Goal: Task Accomplishment & Management: Manage account settings

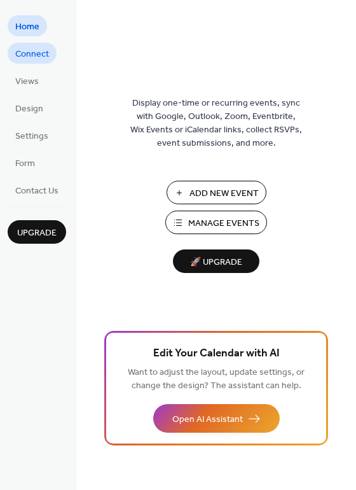
click at [39, 52] on span "Connect" at bounding box center [32, 54] width 34 height 13
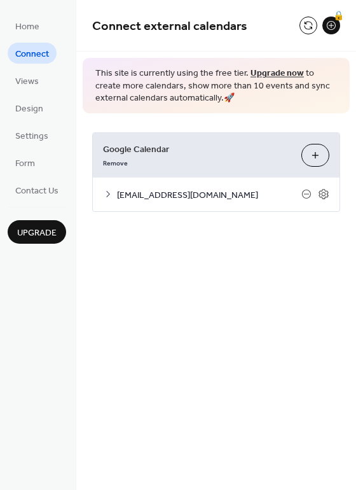
click at [138, 198] on span "ucfppms@gmail.com" at bounding box center [209, 194] width 185 height 13
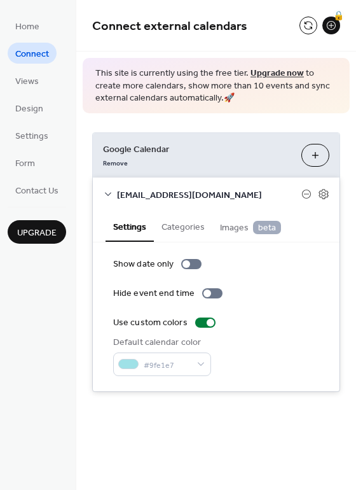
click at [110, 195] on icon at bounding box center [108, 194] width 10 height 10
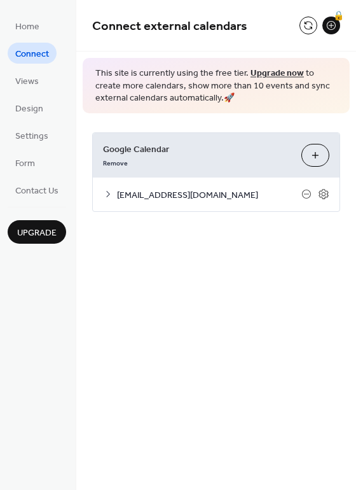
click at [316, 157] on button "Choose Calendars" at bounding box center [316, 155] width 28 height 23
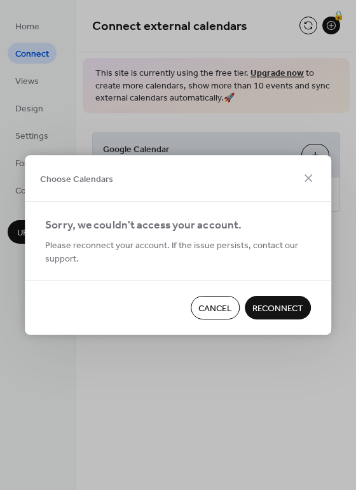
click at [223, 302] on span "Cancel" at bounding box center [216, 308] width 34 height 13
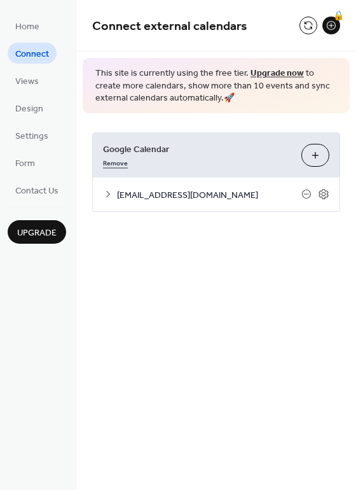
click at [114, 162] on link "Remove" at bounding box center [115, 161] width 25 height 13
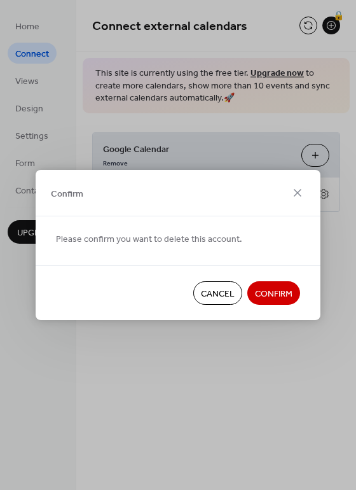
click at [268, 284] on button "Confirm" at bounding box center [274, 293] width 53 height 24
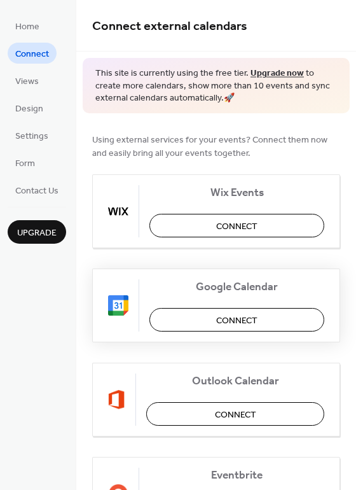
click at [209, 317] on button "Connect" at bounding box center [237, 320] width 175 height 24
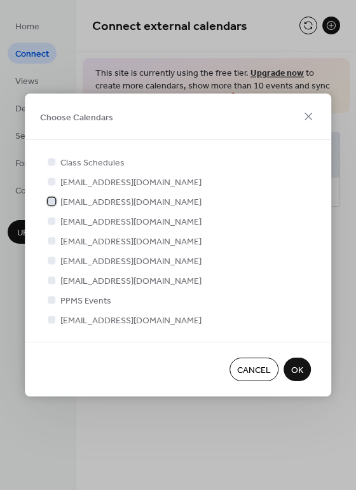
click at [53, 200] on div at bounding box center [52, 201] width 8 height 8
click at [57, 317] on div at bounding box center [51, 319] width 13 height 13
click at [51, 319] on div at bounding box center [52, 320] width 8 height 8
click at [53, 299] on div at bounding box center [52, 300] width 8 height 8
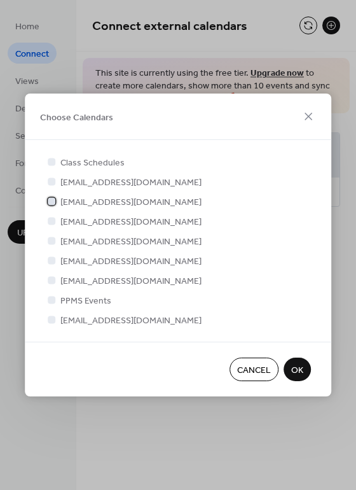
click at [52, 200] on icon at bounding box center [52, 200] width 4 height 3
click at [52, 318] on div at bounding box center [52, 320] width 8 height 8
click at [52, 197] on div at bounding box center [52, 201] width 8 height 8
click at [52, 199] on div at bounding box center [52, 201] width 8 height 8
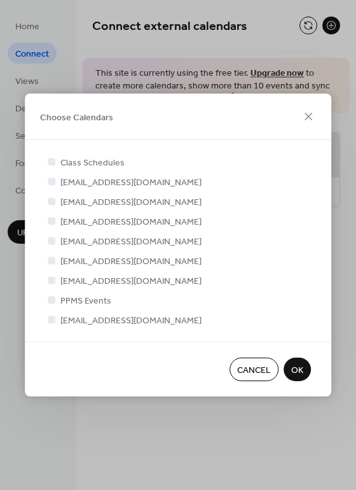
click at [216, 436] on div "Choose Calendars Class Schedules vicepresidentppms@gmail.com ucfppms@gmail.com …" at bounding box center [178, 245] width 356 height 490
click at [297, 370] on span "OK" at bounding box center [297, 370] width 12 height 13
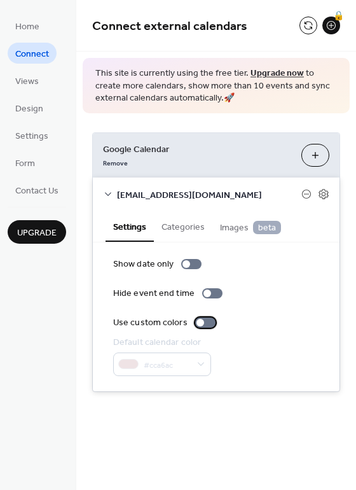
click at [207, 320] on div at bounding box center [205, 322] width 20 height 10
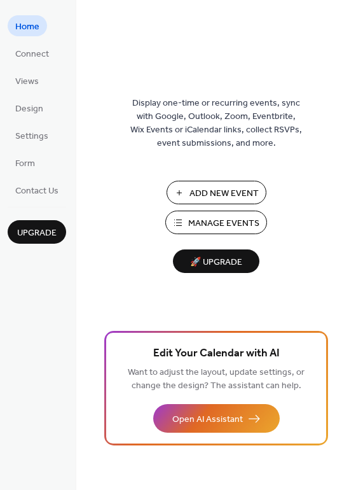
click at [208, 223] on span "Manage Events" at bounding box center [223, 223] width 71 height 13
click at [31, 56] on span "Connect" at bounding box center [32, 54] width 34 height 13
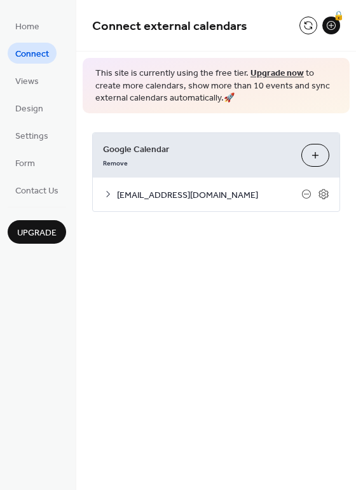
click at [154, 196] on span "[EMAIL_ADDRESS][DOMAIN_NAME]" at bounding box center [209, 194] width 185 height 13
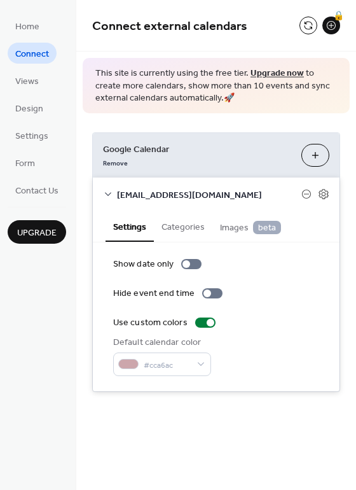
click at [167, 228] on button "Categories" at bounding box center [183, 225] width 59 height 29
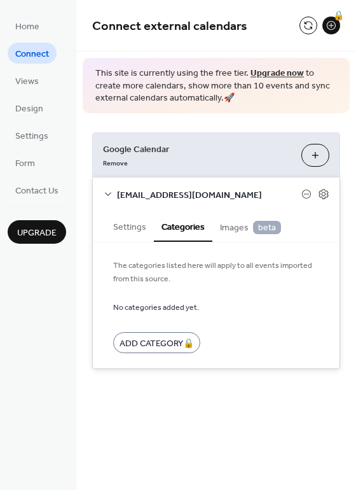
click at [330, 192] on div "[EMAIL_ADDRESS][DOMAIN_NAME]" at bounding box center [216, 195] width 247 height 34
click at [321, 194] on icon at bounding box center [323, 193] width 11 height 11
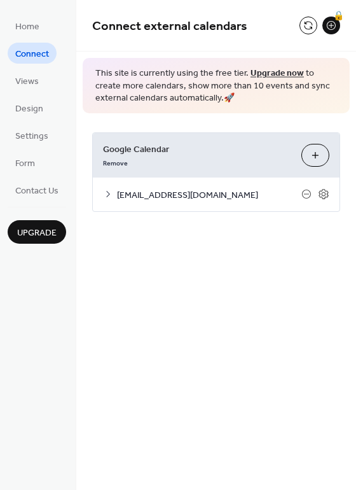
drag, startPoint x: 172, startPoint y: 222, endPoint x: 135, endPoint y: 214, distance: 38.4
click at [135, 214] on div "Google Calendar Remove Choose Calendars [EMAIL_ADDRESS][DOMAIN_NAME] Settings C…" at bounding box center [216, 172] width 280 height 118
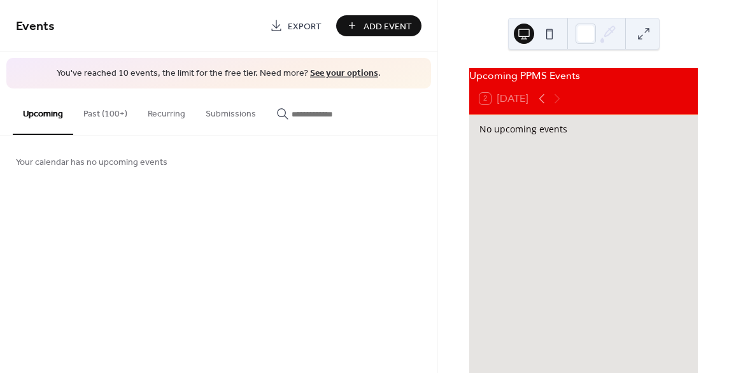
click at [275, 25] on link "Export" at bounding box center [295, 25] width 71 height 21
click at [337, 163] on div "Your calendar has no upcoming events" at bounding box center [218, 162] width 437 height 52
click at [99, 125] on button "Past (100+)" at bounding box center [105, 110] width 64 height 45
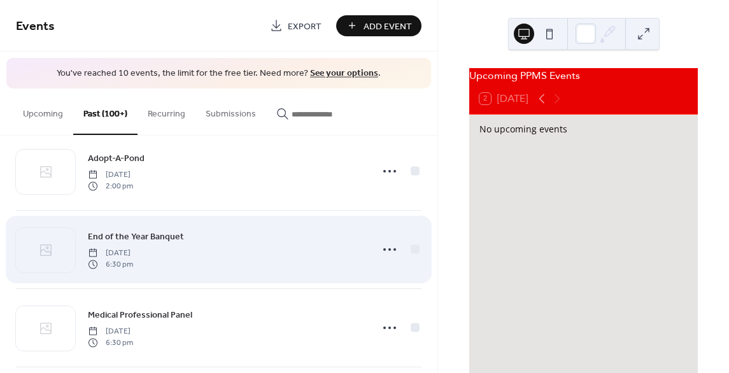
scroll to position [22, 0]
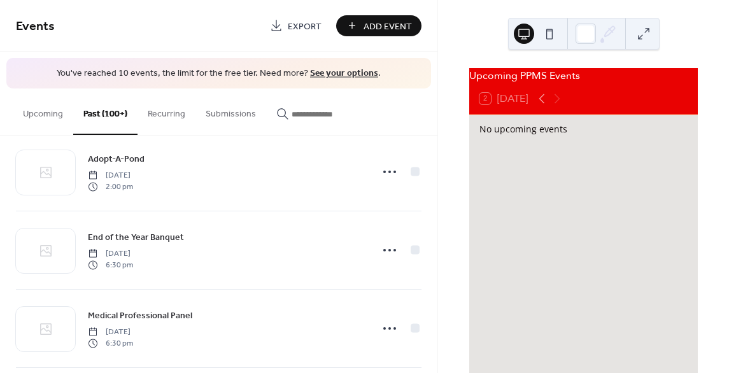
click at [167, 123] on button "Recurring" at bounding box center [166, 110] width 58 height 45
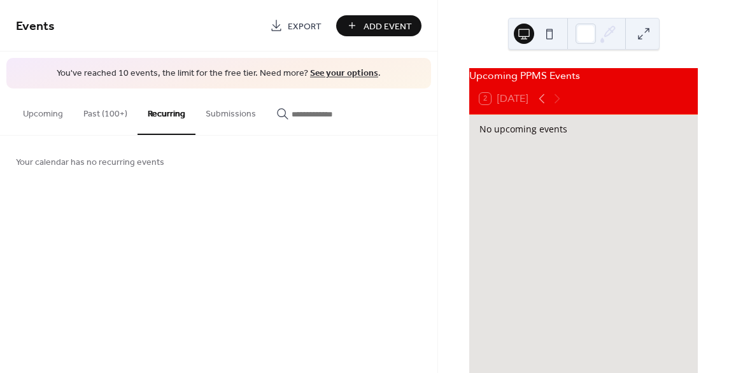
click at [235, 110] on button "Submissions" at bounding box center [230, 110] width 71 height 45
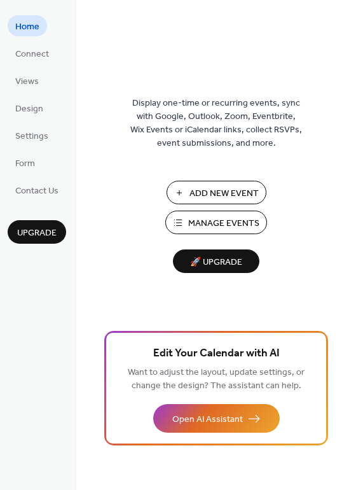
click at [193, 218] on span "Manage Events" at bounding box center [223, 223] width 71 height 13
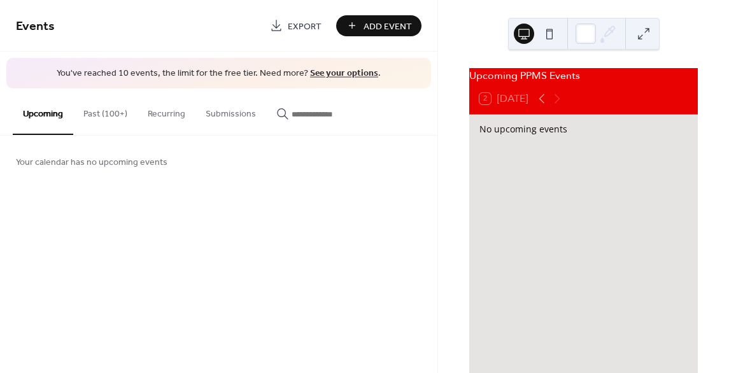
click at [328, 73] on link "See your options" at bounding box center [344, 73] width 68 height 17
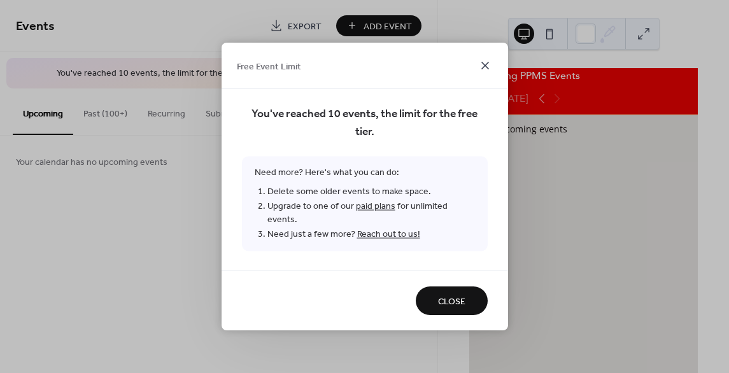
click at [481, 71] on icon at bounding box center [484, 65] width 15 height 15
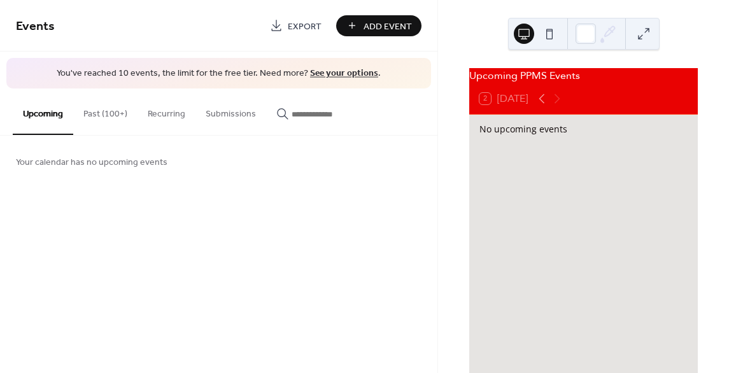
click at [116, 110] on button "Past (100+)" at bounding box center [105, 110] width 64 height 45
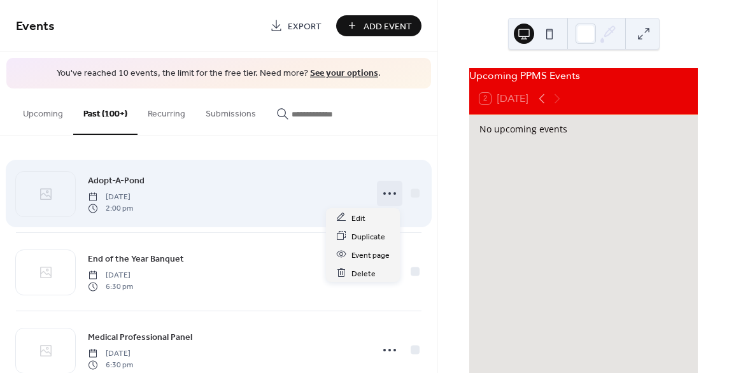
click at [383, 192] on circle at bounding box center [384, 193] width 3 height 3
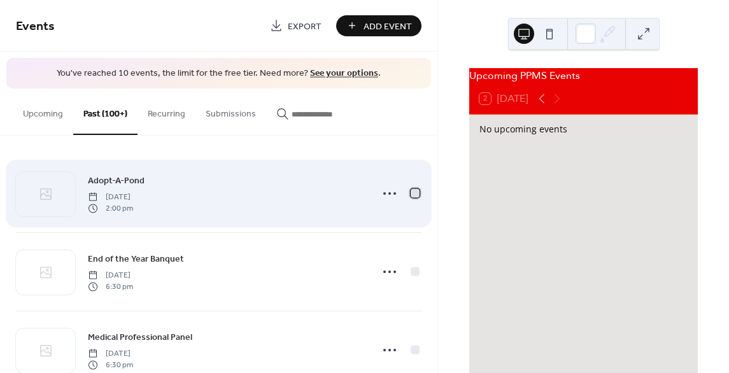
click at [408, 195] on div at bounding box center [414, 192] width 13 height 13
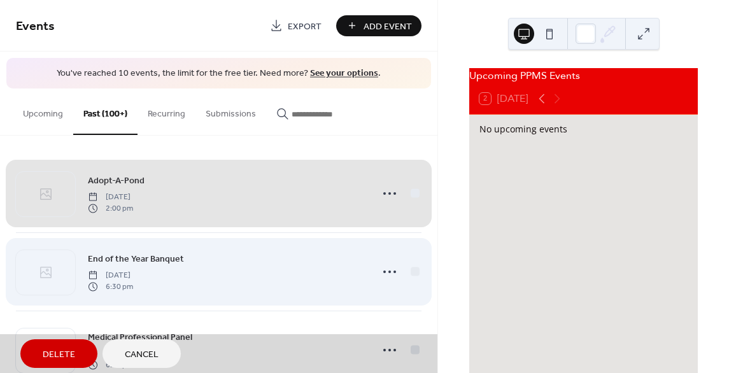
click at [413, 270] on div "End of the Year Banquet Thursday, April 13, 2023 6:30 pm" at bounding box center [218, 271] width 405 height 78
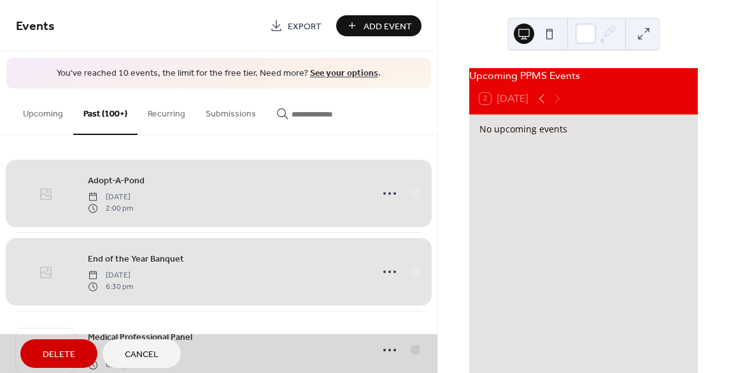
click at [409, 272] on div "End of the Year Banquet Thursday, April 13, 2023 6:30 pm" at bounding box center [218, 271] width 405 height 78
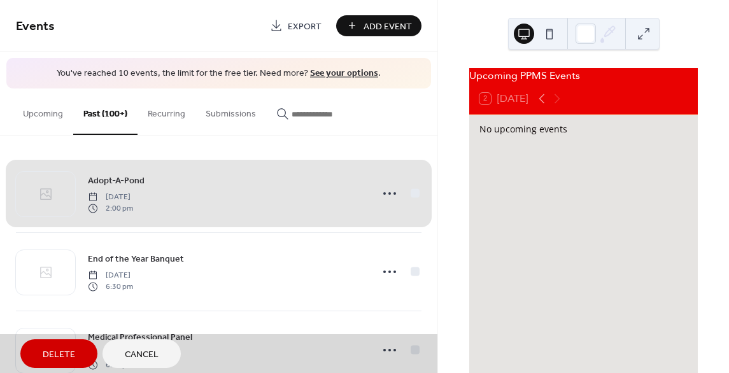
click at [414, 194] on div "Adopt-A-Pond Friday, September 13, 2024 2:00 pm" at bounding box center [218, 194] width 405 height 78
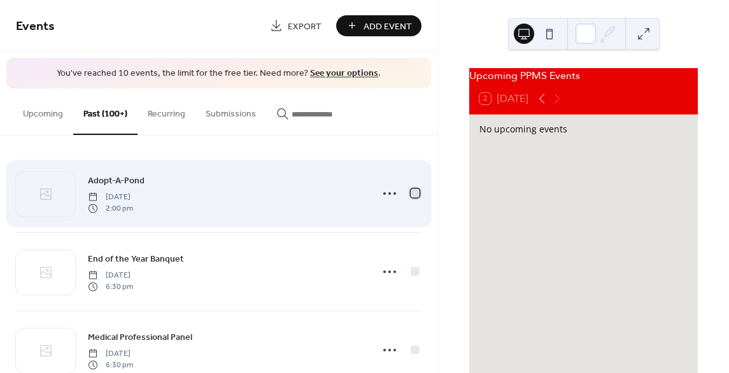
click at [415, 193] on div at bounding box center [414, 192] width 9 height 9
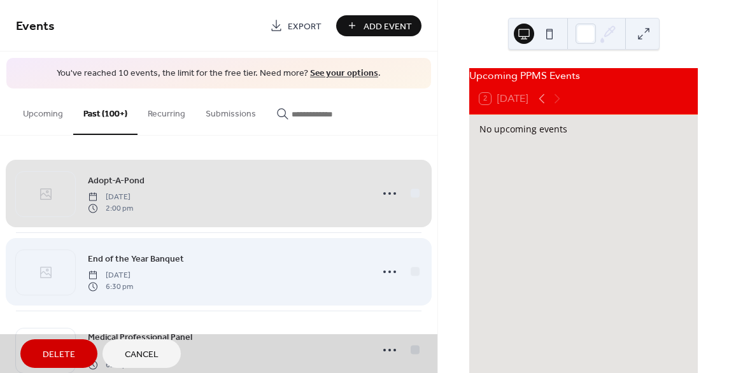
click at [417, 270] on div "End of the Year Banquet Thursday, April 13, 2023 6:30 pm" at bounding box center [218, 271] width 405 height 78
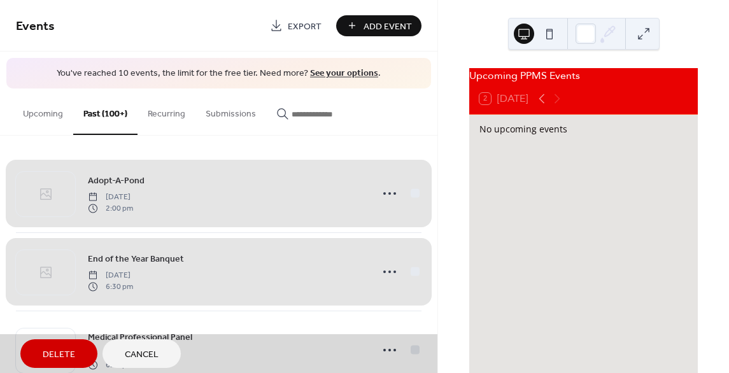
click at [408, 126] on div "Upcoming Past (100+) Recurring Submissions" at bounding box center [218, 111] width 437 height 47
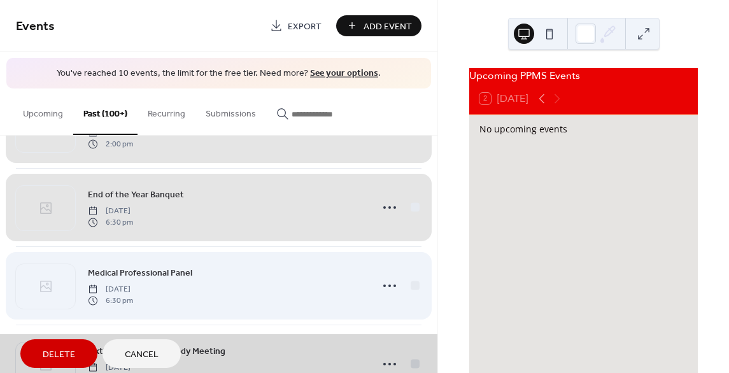
scroll to position [69, 0]
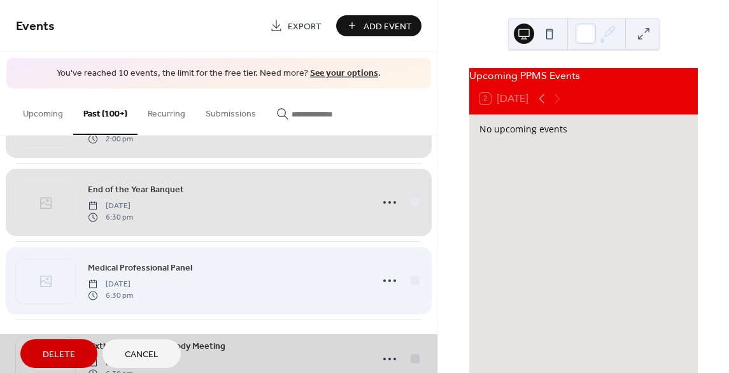
click at [412, 276] on div "Medical Professional Panel Friday, April 7, 2023 6:30 pm" at bounding box center [218, 280] width 405 height 78
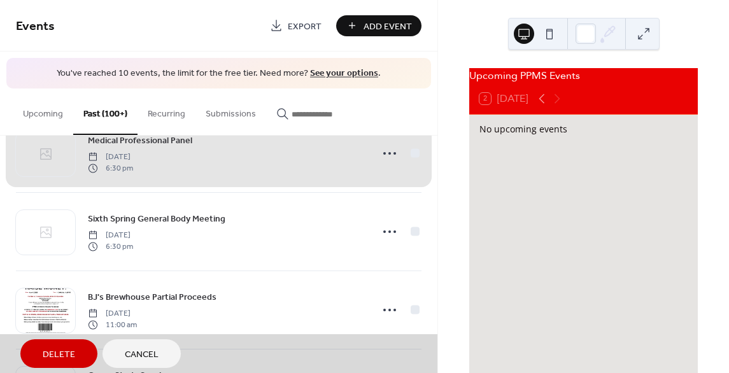
scroll to position [171, 0]
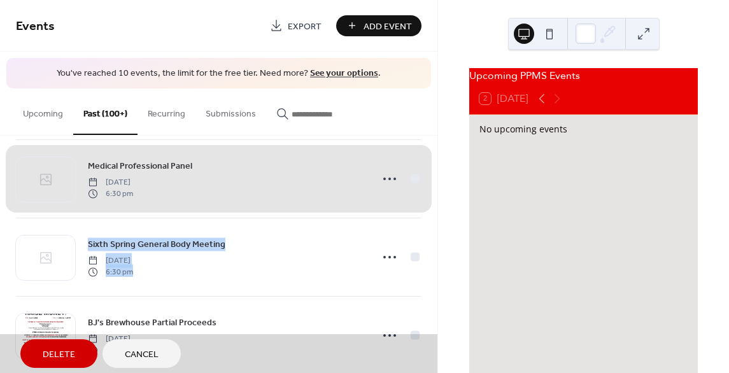
click at [412, 276] on div "Sixth Spring General Body Meeting Thursday, April 6, 2023 6:30 pm" at bounding box center [218, 257] width 405 height 78
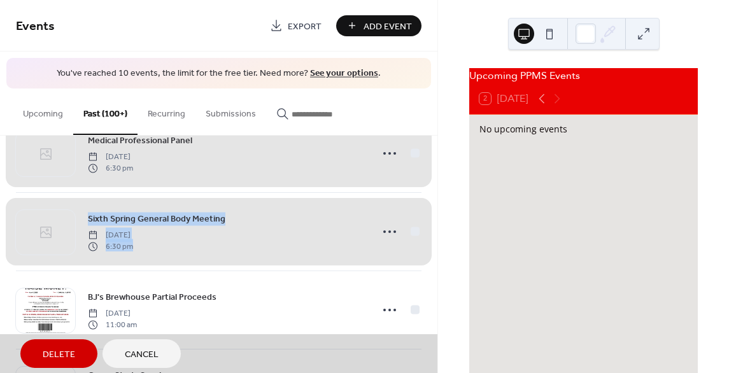
scroll to position [222, 0]
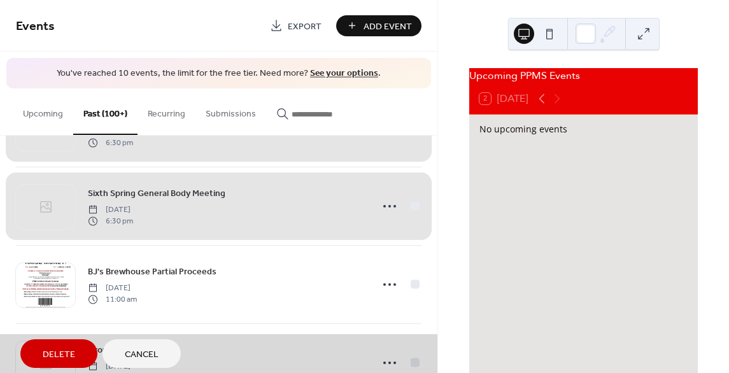
click at [412, 276] on div "BJ's Brewhouse Partial Proceeds Thursday, April 6, 2023 11:00 am" at bounding box center [218, 284] width 405 height 78
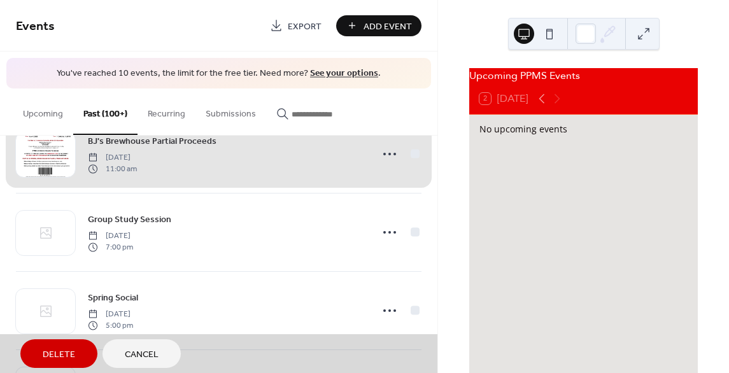
scroll to position [353, 0]
click at [418, 234] on div "Adopt-A-Pond Friday, September 13, 2024 2:00 pm End of the Year Banquet Thursda…" at bounding box center [218, 254] width 437 height 237
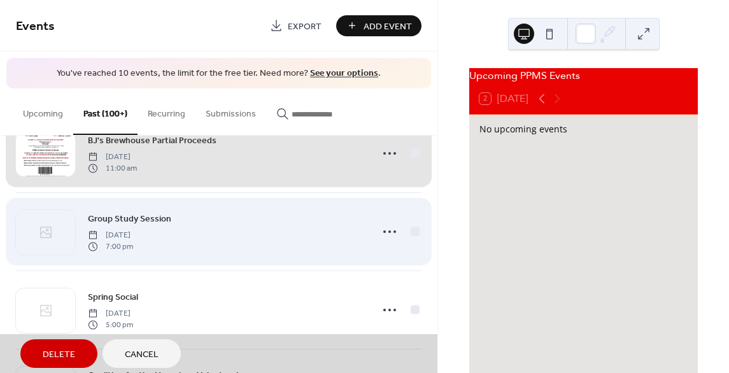
click at [405, 238] on div "Group Study Session Wednesday, April 5, 2023 7:00 pm" at bounding box center [218, 231] width 405 height 78
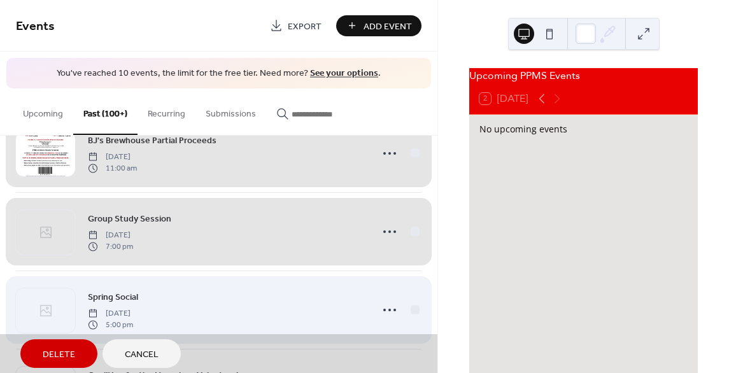
click at [403, 308] on div "Spring Social Tuesday, April 4, 2023 5:00 pm" at bounding box center [218, 309] width 405 height 78
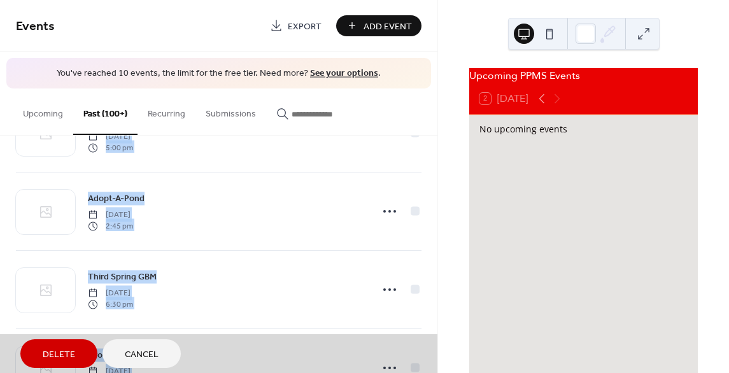
scroll to position [2988, 0]
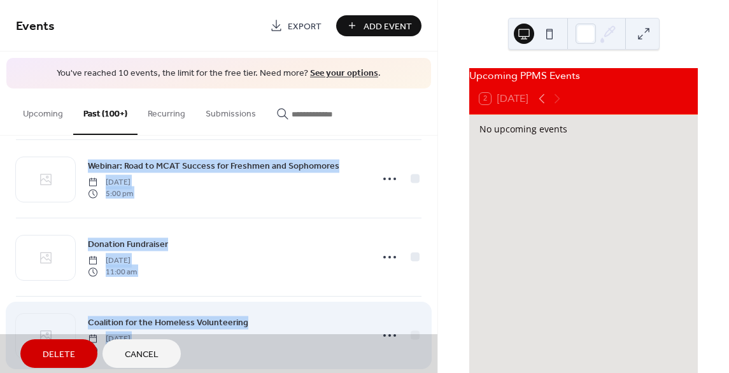
drag, startPoint x: 402, startPoint y: 249, endPoint x: 413, endPoint y: 331, distance: 82.2
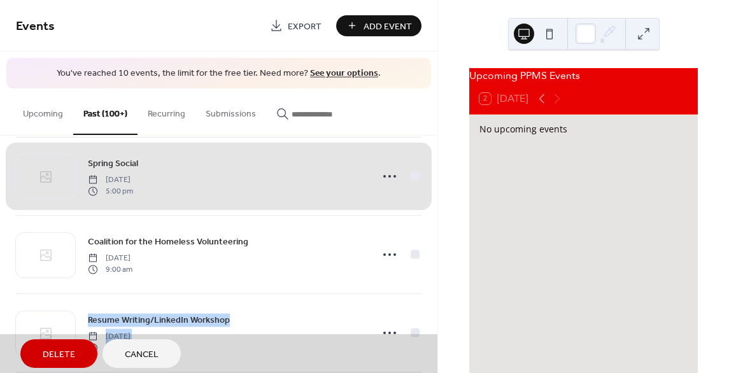
scroll to position [487, 0]
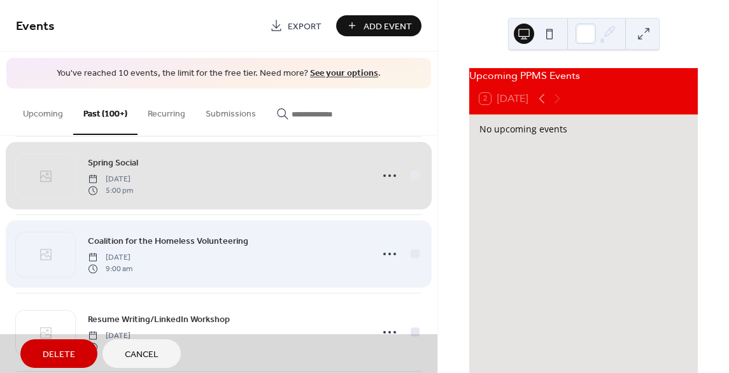
click at [407, 251] on div "Coalition for the Homeless Volunteering Saturday, April 1, 2023 9:00 am" at bounding box center [218, 253] width 405 height 78
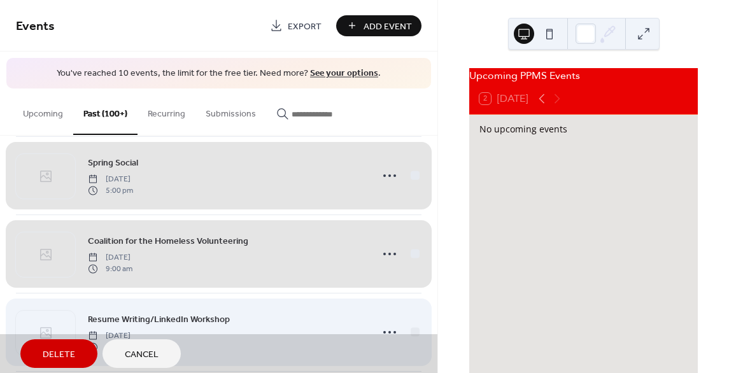
click at [410, 322] on div "Resume Writing/LinkedIn Workshop Friday, March 31, 2023 6:30 pm" at bounding box center [218, 332] width 405 height 78
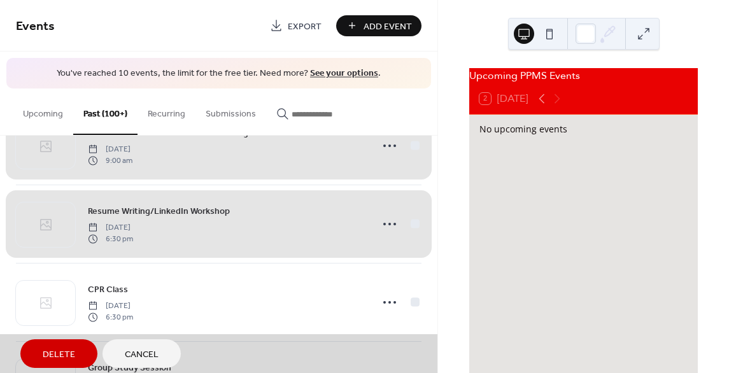
scroll to position [604, 0]
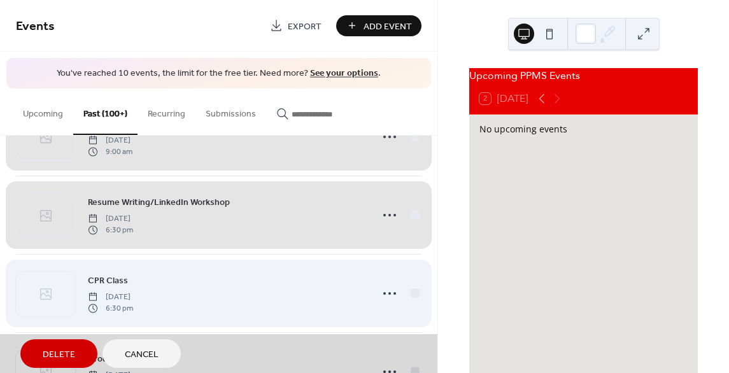
click at [414, 296] on div "CPR Class Thursday, March 30, 2023 6:30 pm" at bounding box center [218, 293] width 405 height 78
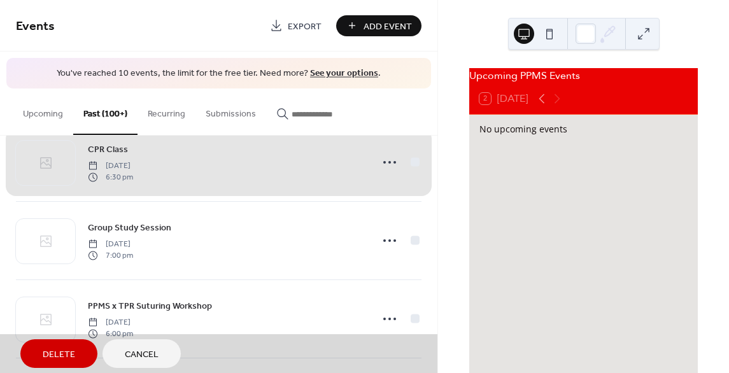
scroll to position [736, 0]
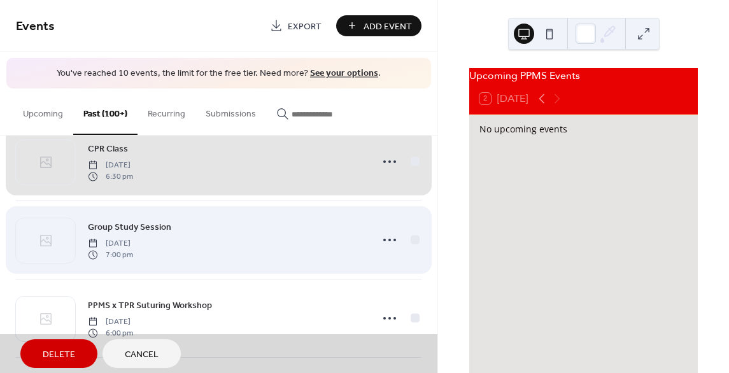
click at [408, 244] on div "Group Study Session Wednesday, March 29, 2023 7:00 pm" at bounding box center [218, 239] width 405 height 78
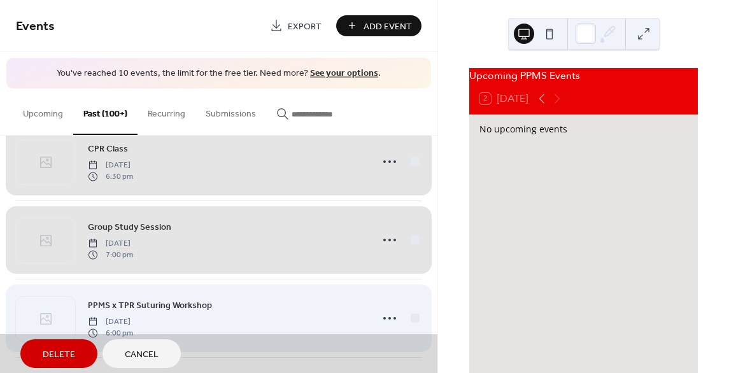
click at [412, 329] on div "PPMS x TPR Suturing Workshop Wednesday, March 29, 2023 6:00 pm" at bounding box center [218, 318] width 405 height 78
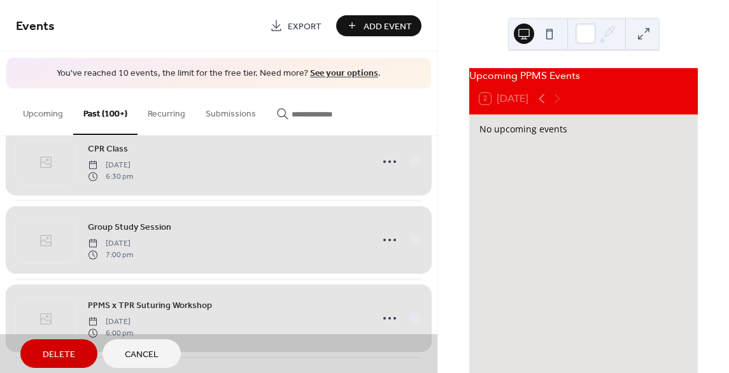
scroll to position [977, 0]
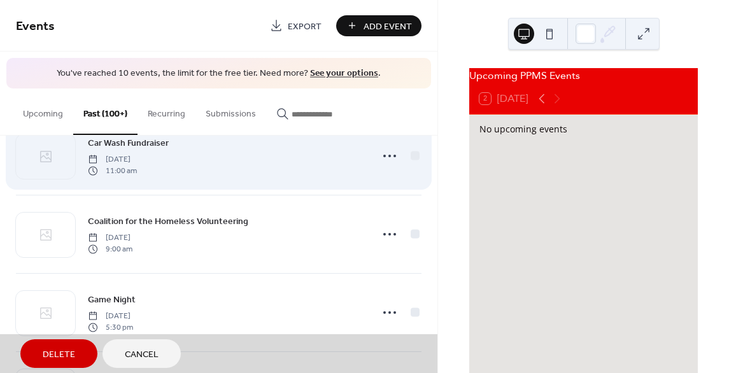
click at [401, 152] on div "Car Wash Fundraiser Sunday, March 26, 2023 11:00 am" at bounding box center [218, 155] width 405 height 78
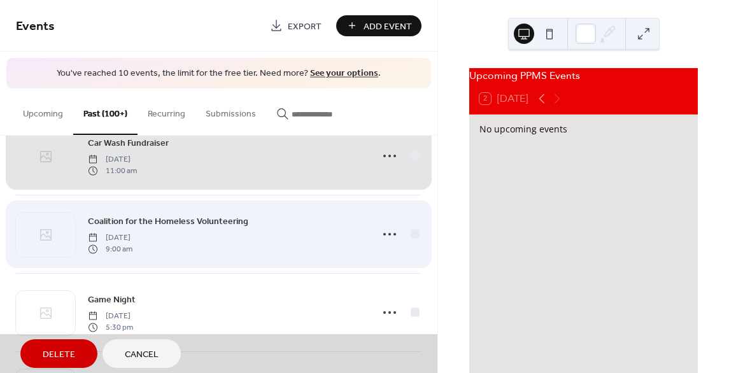
click at [406, 219] on div "Coalition for the Homeless Volunteering Saturday, March 25, 2023 9:00 am" at bounding box center [218, 234] width 405 height 78
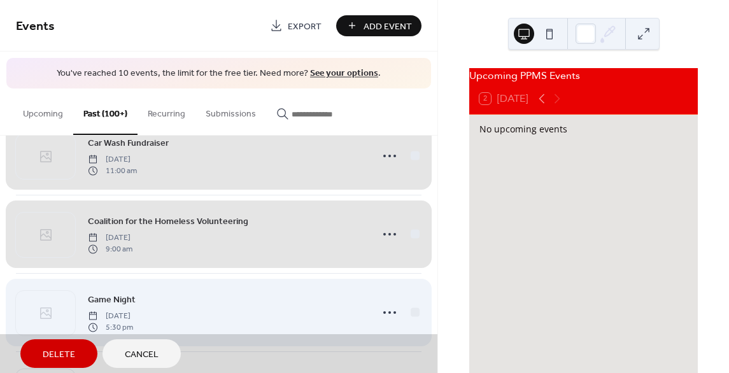
click at [401, 315] on div "Game Night Friday, March 24, 2023 5:30 pm" at bounding box center [218, 312] width 405 height 78
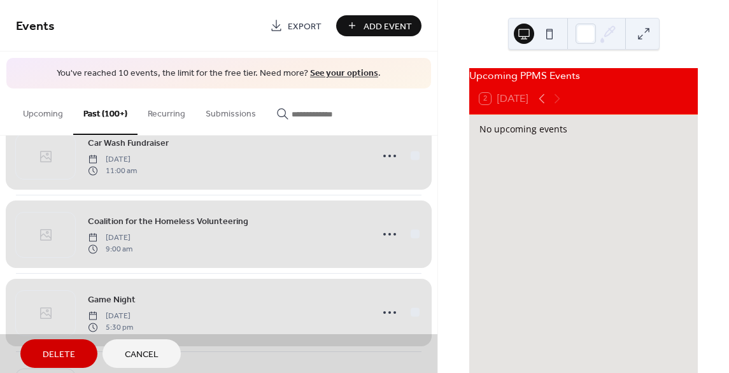
scroll to position [1206, 0]
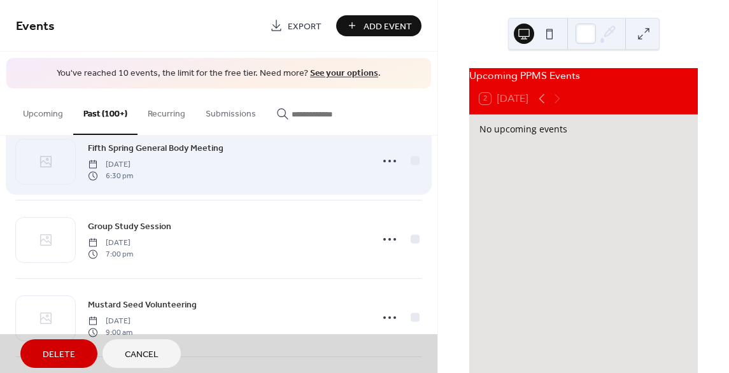
click at [413, 166] on div "Fifth Spring General Body Meeting Thursday, March 23, 2023 6:30 pm" at bounding box center [218, 161] width 405 height 78
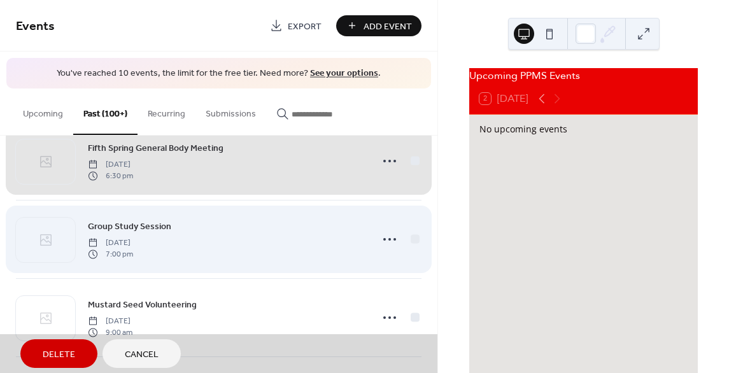
click at [412, 231] on div "Group Study Session Wednesday, March 22, 2023 7:00 pm" at bounding box center [218, 239] width 405 height 78
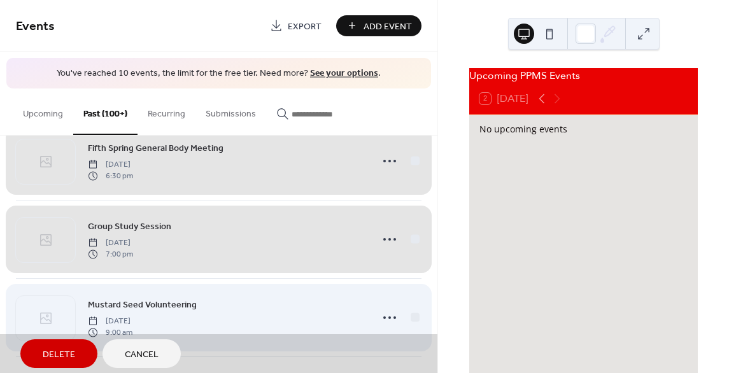
click at [404, 303] on div "Mustard Seed Volunteering Saturday, March 11, 2023 9:00 am" at bounding box center [218, 317] width 405 height 78
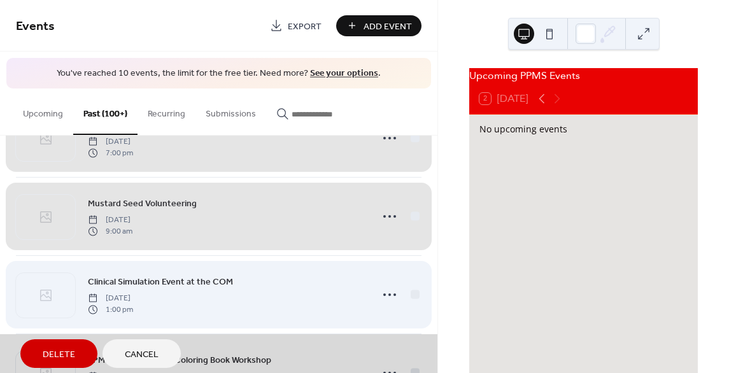
click at [404, 265] on div "Clinical Simulation Event at the COM Friday, March 10, 2023 1:00 pm" at bounding box center [218, 294] width 405 height 78
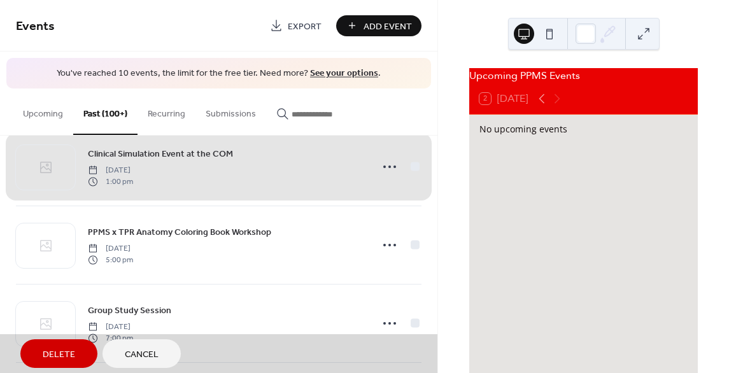
scroll to position [1436, 0]
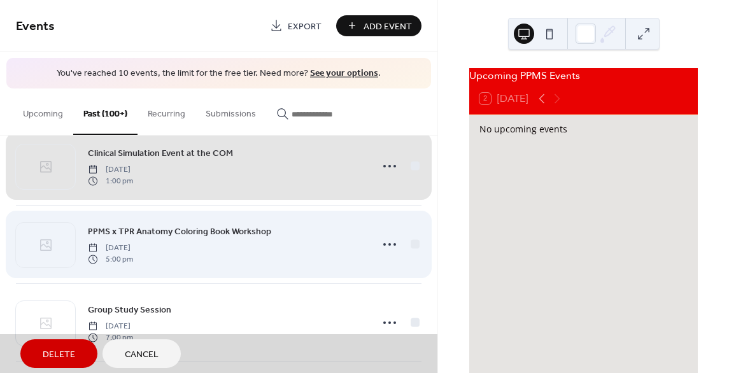
click at [405, 239] on div "PPMS x TPR Anatomy Coloring Book Workshop Thursday, March 9, 2023 5:00 pm" at bounding box center [218, 244] width 405 height 78
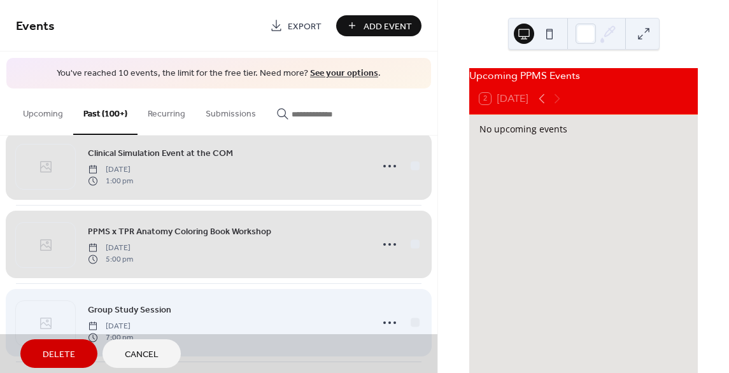
click at [401, 326] on div "Group Study Session Wednesday, March 8, 2023 7:00 pm" at bounding box center [218, 322] width 405 height 78
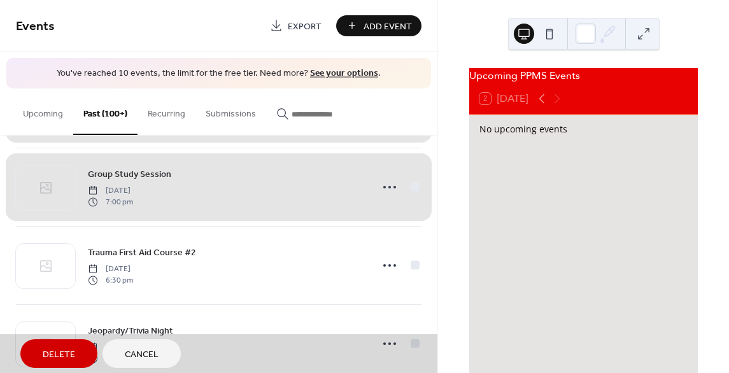
scroll to position [1579, 0]
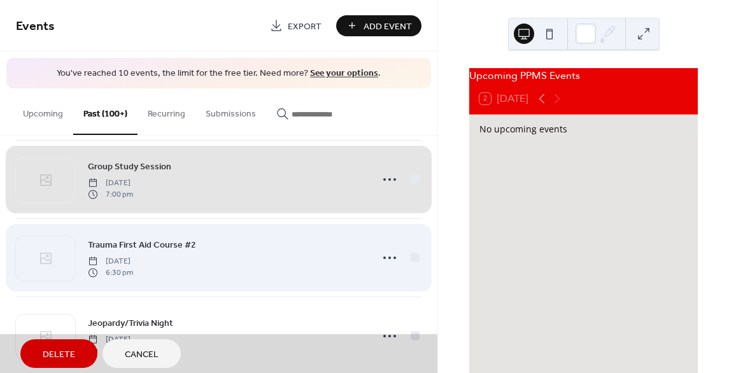
click at [409, 244] on div "Trauma First Aid Course #2 Monday, March 6, 2023 6:30 pm" at bounding box center [218, 257] width 405 height 78
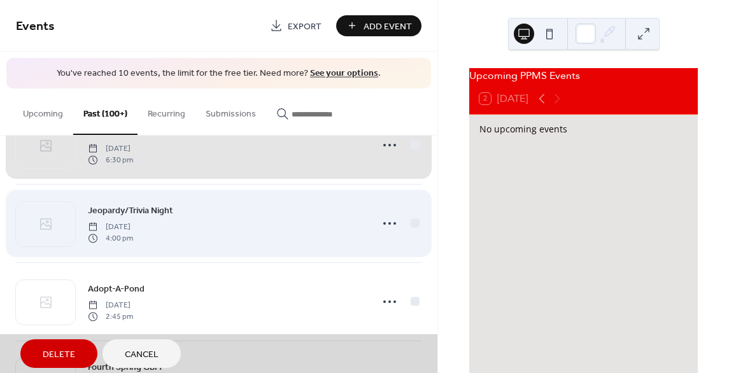
scroll to position [1694, 0]
click at [407, 219] on div "Jeopardy/Trivia Night Friday, March 3, 2023 4:00 pm" at bounding box center [218, 221] width 405 height 78
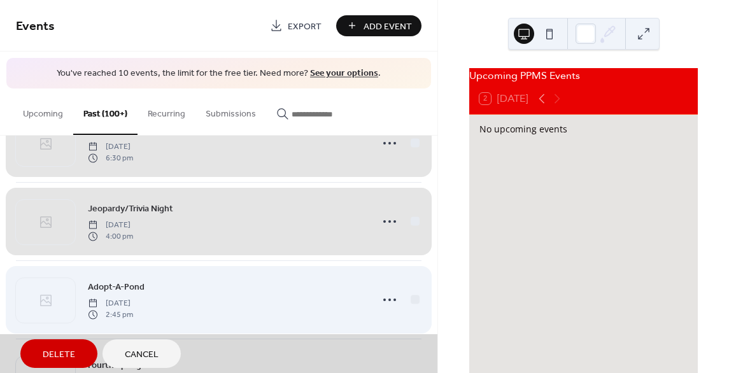
click at [408, 284] on div "Adopt-A-Pond Friday, March 3, 2023 2:45 pm" at bounding box center [218, 299] width 405 height 78
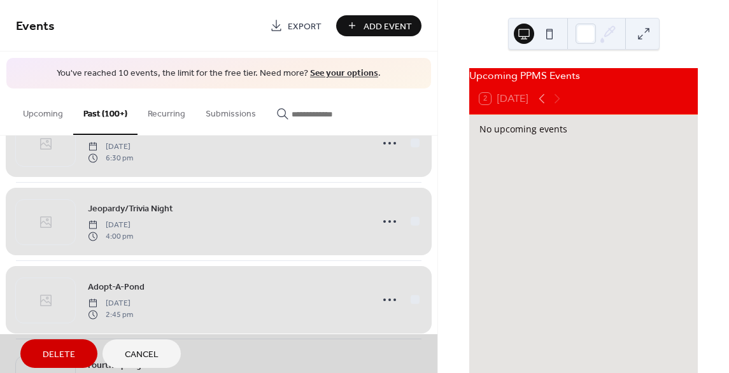
click at [43, 359] on span "Delete" at bounding box center [59, 354] width 32 height 13
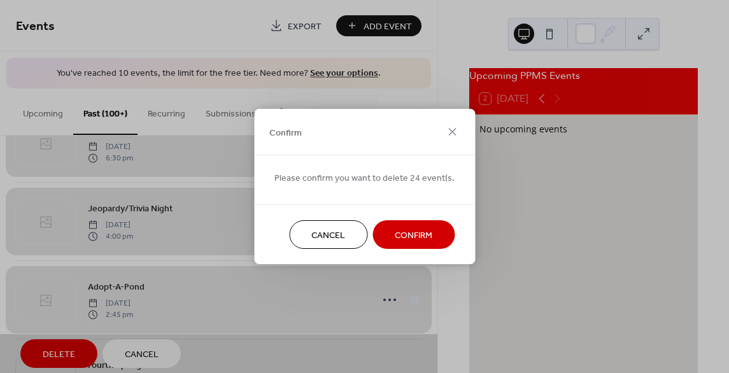
click at [407, 230] on span "Confirm" at bounding box center [413, 235] width 38 height 13
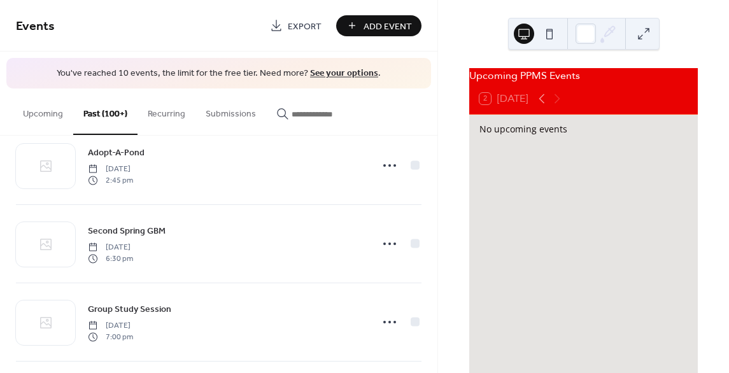
scroll to position [1353, 0]
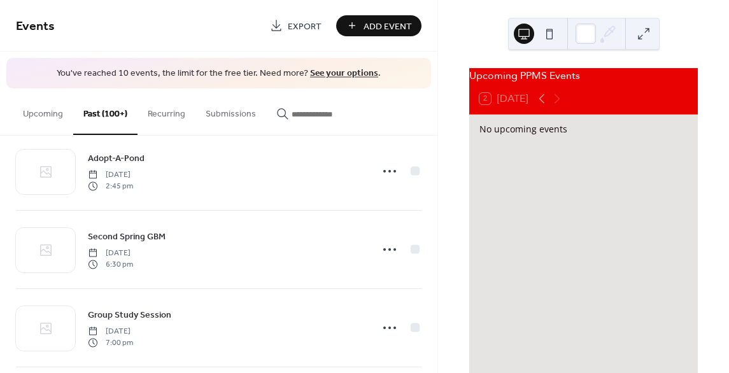
click at [50, 101] on button "Upcoming" at bounding box center [43, 110] width 60 height 45
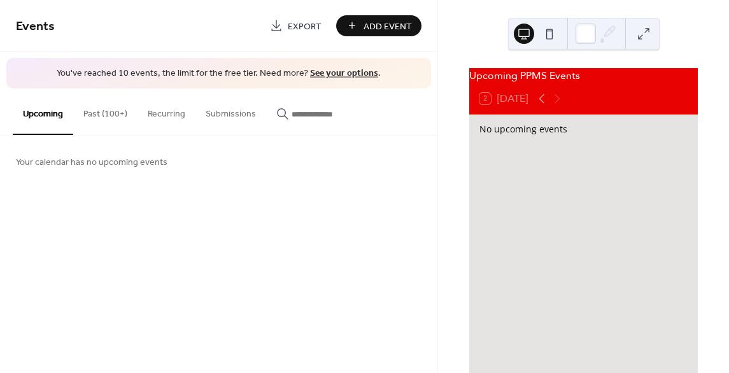
click at [395, 26] on div "Add Event" at bounding box center [378, 25] width 85 height 21
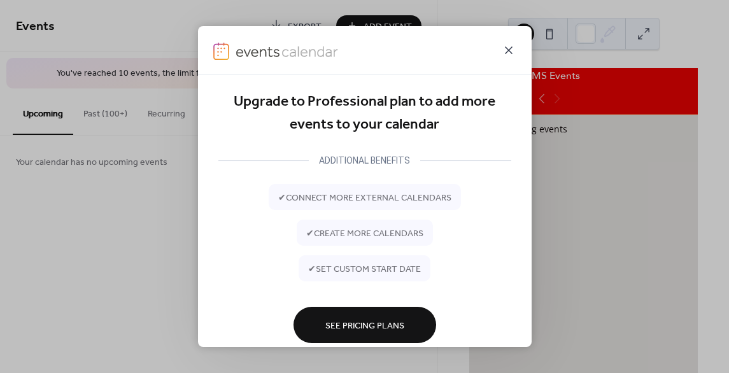
click at [508, 53] on icon at bounding box center [508, 50] width 15 height 15
